Goal: Task Accomplishment & Management: Manage account settings

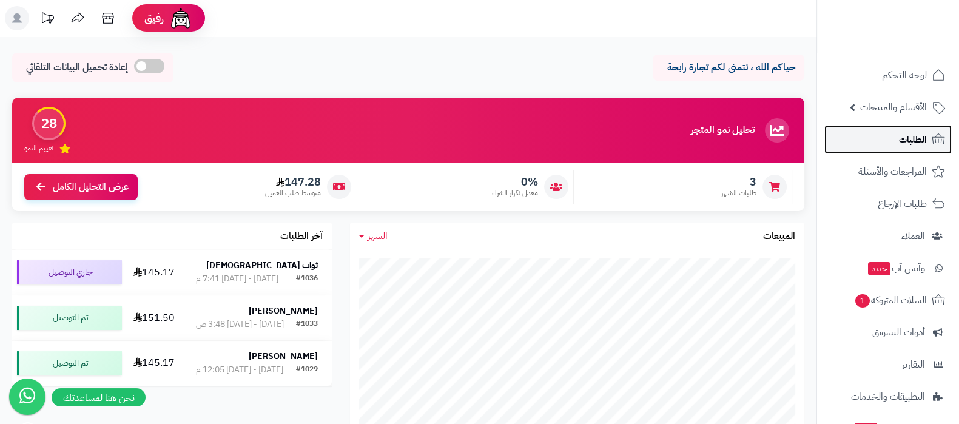
click at [894, 146] on link "الطلبات" at bounding box center [888, 139] width 127 height 29
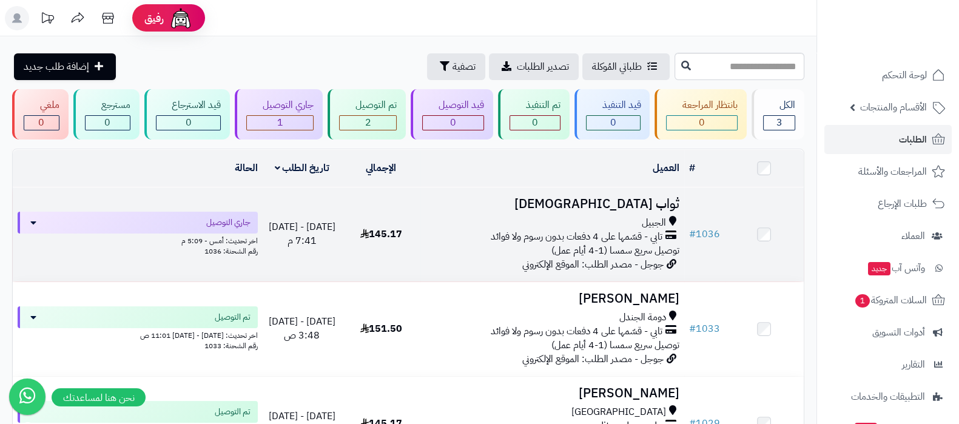
click at [650, 202] on h3 "ثواب [DEMOGRAPHIC_DATA]" at bounding box center [552, 204] width 254 height 14
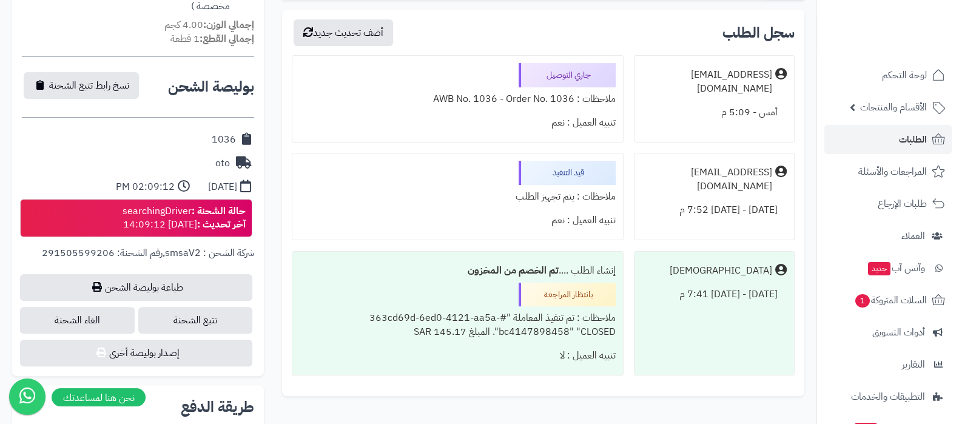
scroll to position [530, 0]
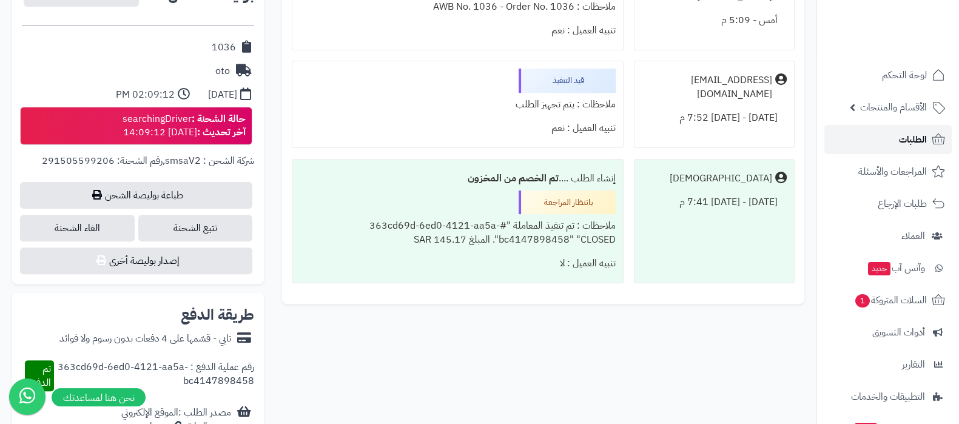
click at [887, 136] on link "الطلبات" at bounding box center [888, 139] width 127 height 29
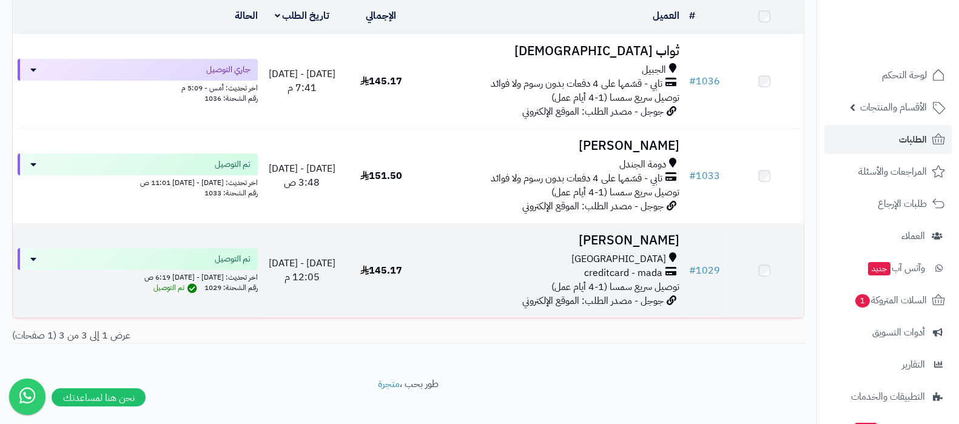
scroll to position [151, 0]
click at [643, 244] on h3 "محمد الجهني" at bounding box center [552, 242] width 254 height 14
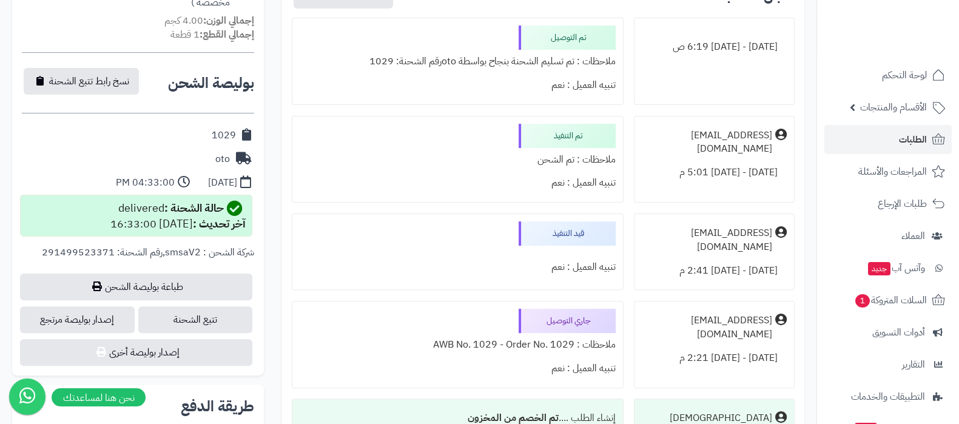
scroll to position [455, 0]
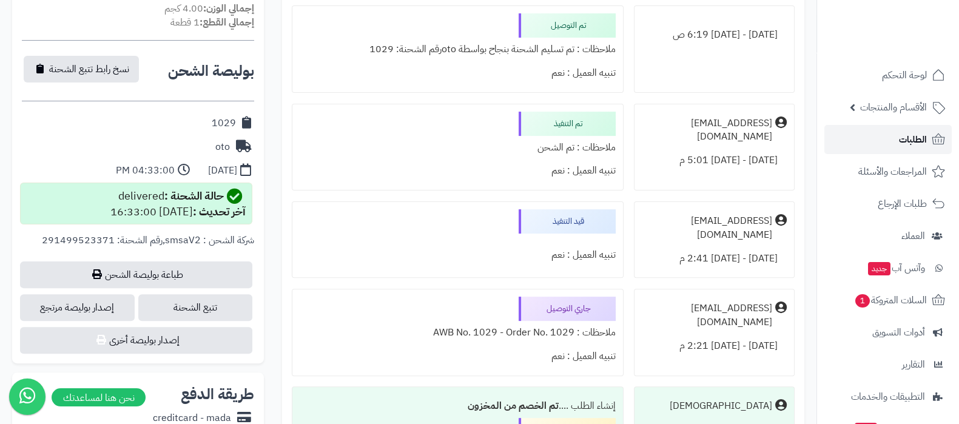
click at [878, 137] on link "الطلبات" at bounding box center [888, 139] width 127 height 29
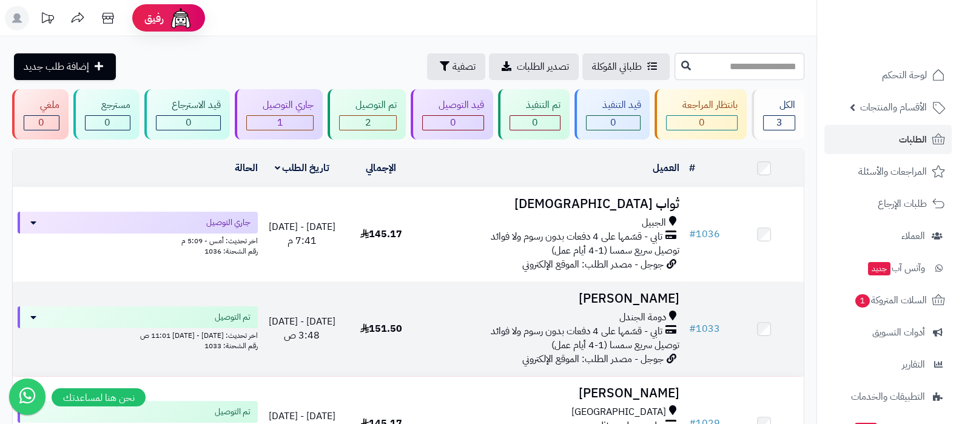
click at [646, 296] on h3 "[PERSON_NAME]" at bounding box center [552, 299] width 254 height 14
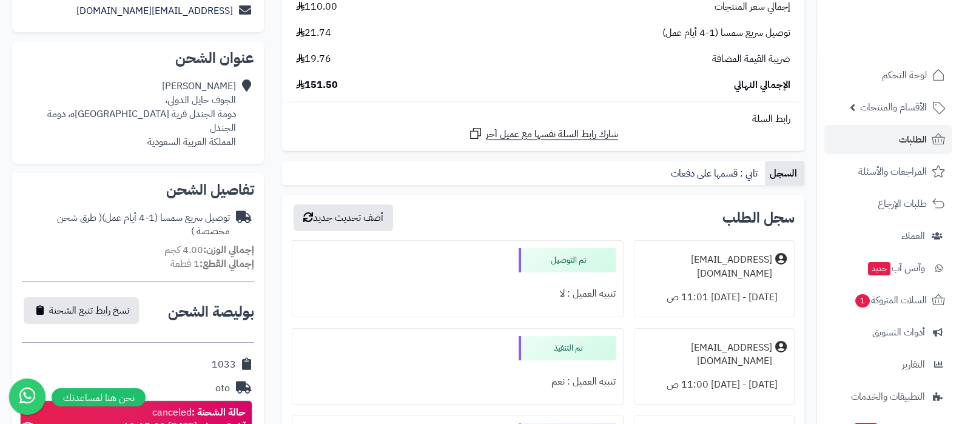
scroll to position [379, 0]
